Goal: Find specific page/section: Find specific page/section

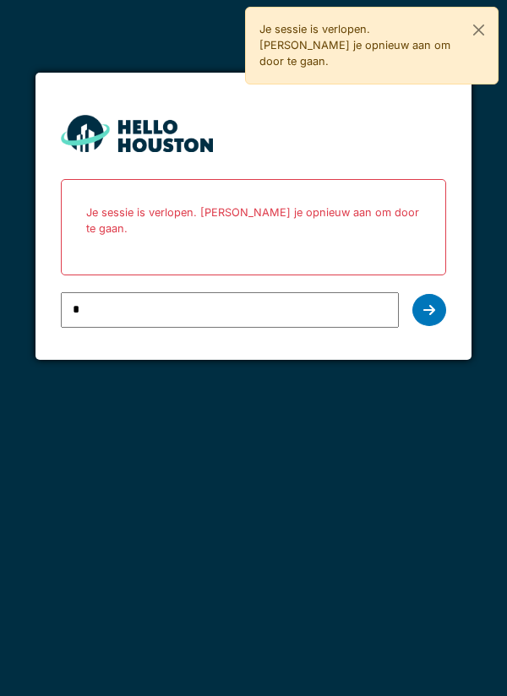
type input "**********"
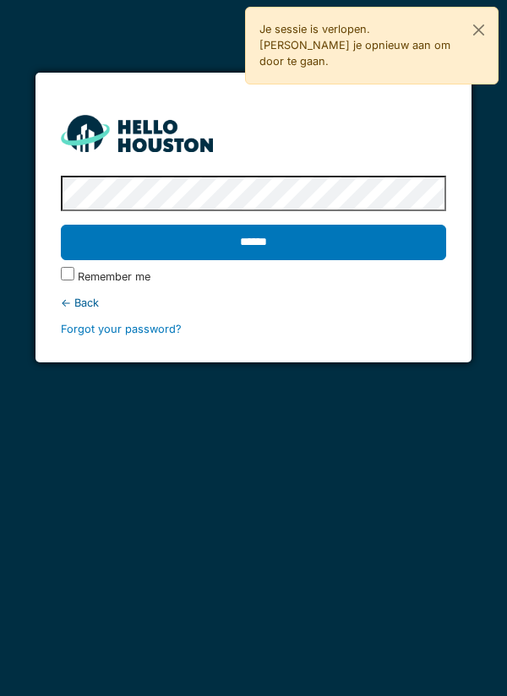
click at [244, 248] on input "******" at bounding box center [254, 242] width 386 height 35
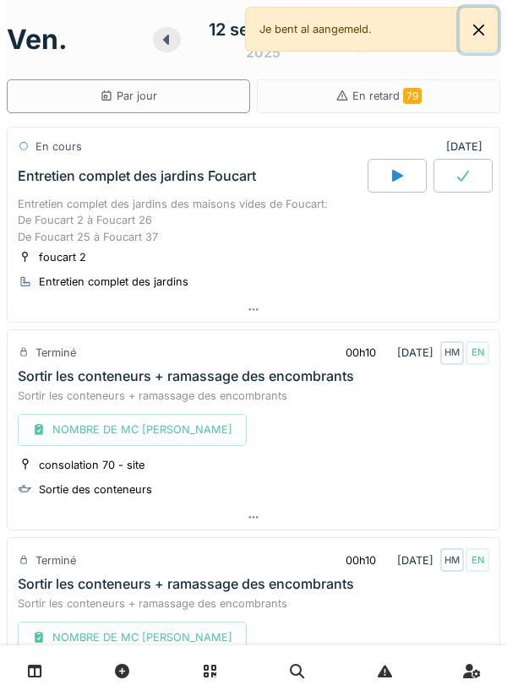
click at [492, 26] on button "Close" at bounding box center [478, 30] width 38 height 45
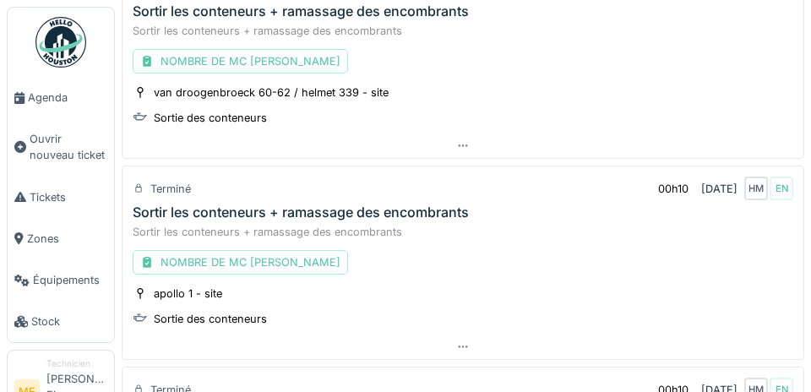
scroll to position [972, 0]
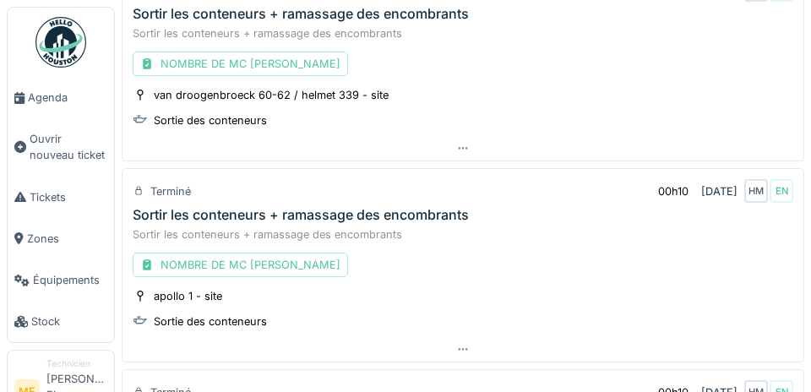
click at [49, 99] on span "Agenda" at bounding box center [67, 98] width 79 height 16
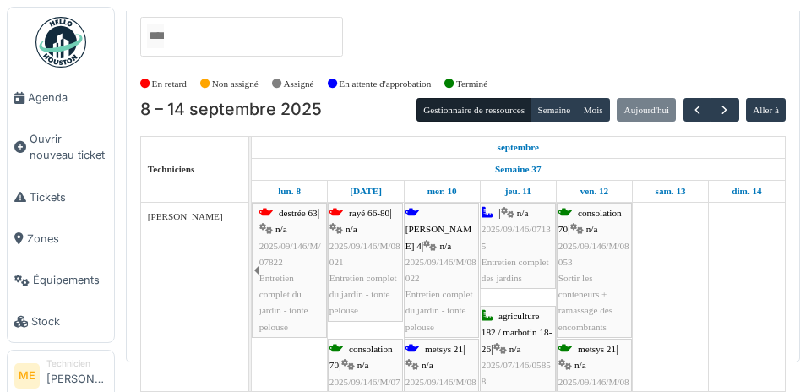
scroll to position [69, 0]
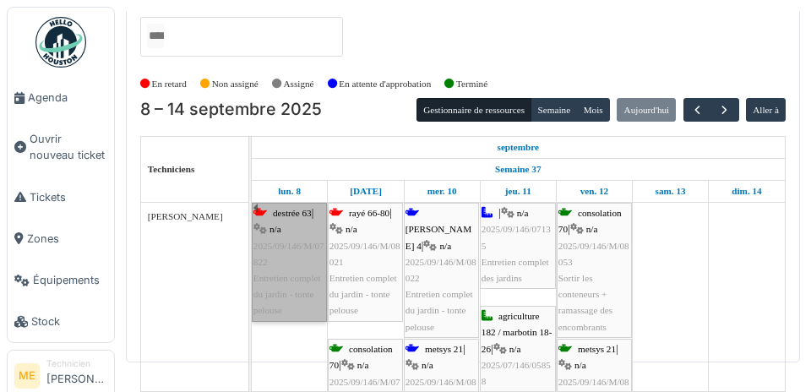
click at [284, 229] on div "destrée 63 | n/a 2025/09/146/M/07822 Entretien complet du jardin - tonte pelouse" at bounding box center [289, 261] width 72 height 113
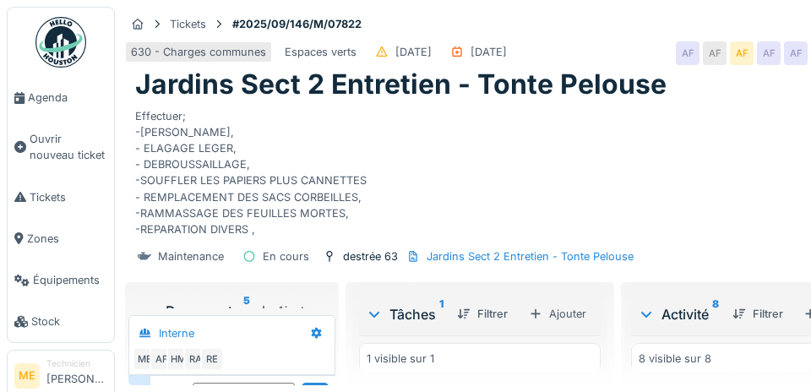
scroll to position [65, 0]
click at [41, 90] on span "Agenda" at bounding box center [67, 98] width 79 height 16
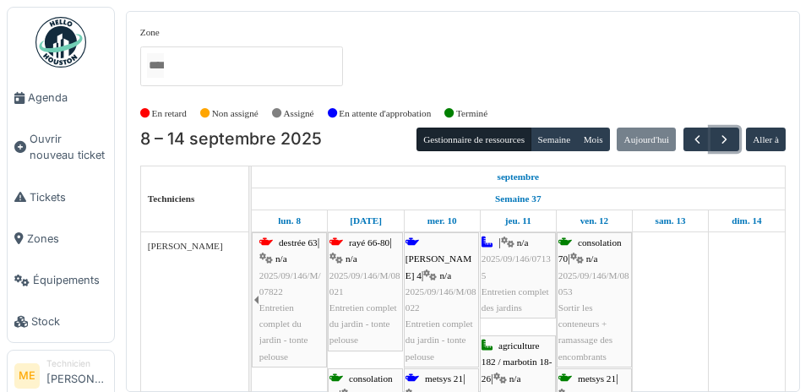
click at [726, 139] on span "button" at bounding box center [724, 140] width 14 height 14
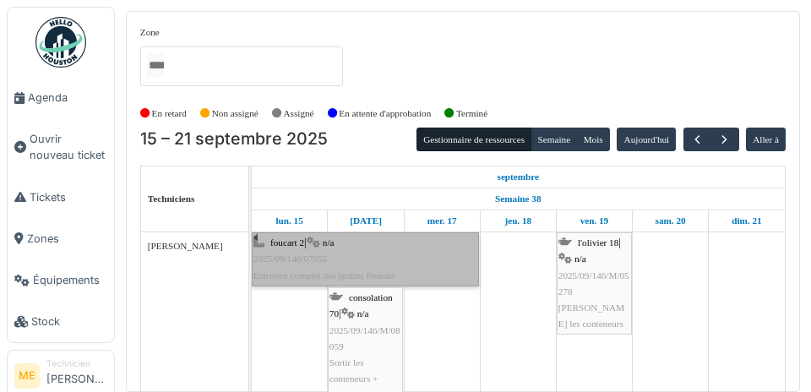
click at [287, 249] on div "foucart 2 | n/a 2025/09/146/07055 Entretien complet des jardins Foucart" at bounding box center [365, 259] width 224 height 49
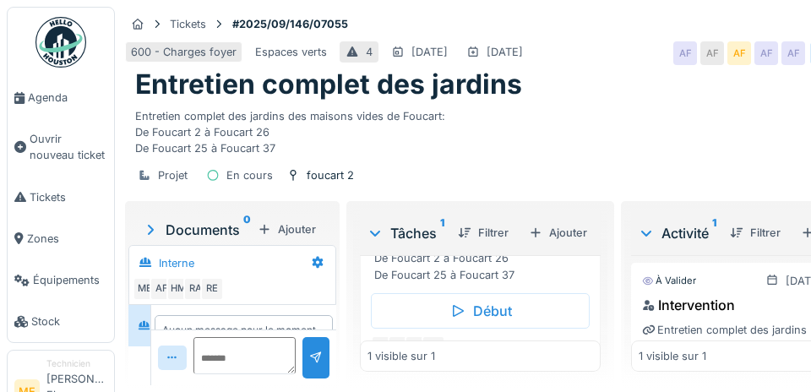
scroll to position [125, 0]
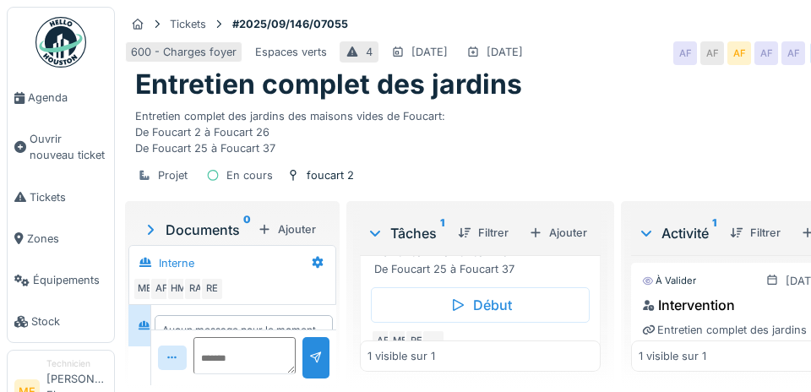
click at [383, 340] on div "AF" at bounding box center [383, 341] width 24 height 24
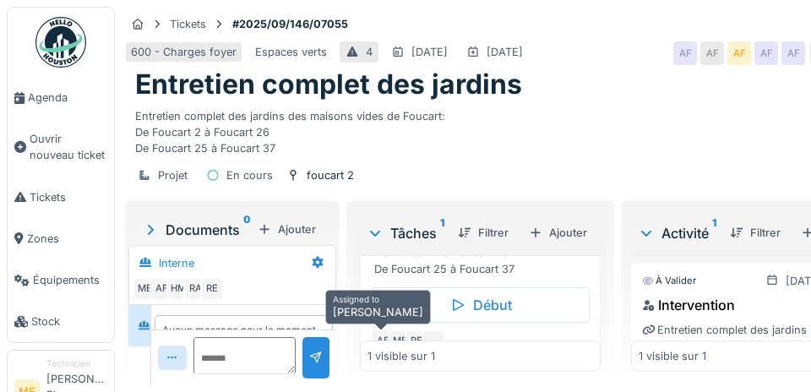
click at [401, 344] on div "ME" at bounding box center [400, 341] width 24 height 24
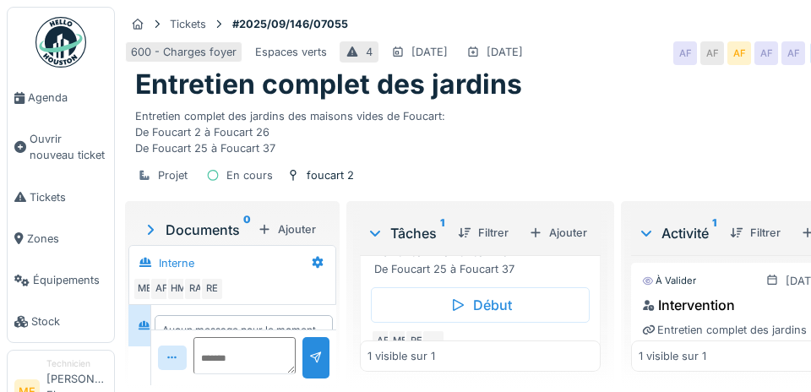
click at [418, 337] on div "RE" at bounding box center [417, 341] width 24 height 24
click at [45, 106] on span "Agenda" at bounding box center [67, 98] width 79 height 16
